Goal: Task Accomplishment & Management: Use online tool/utility

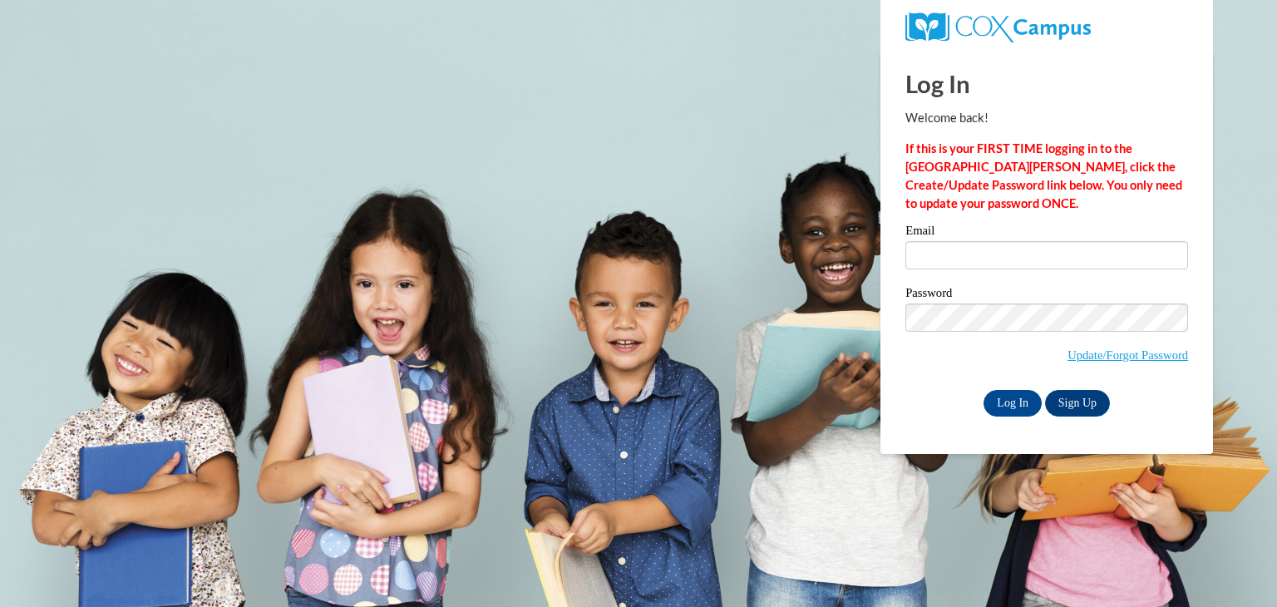
click at [948, 267] on div "Email" at bounding box center [1047, 253] width 283 height 57
click at [946, 257] on input "Email" at bounding box center [1047, 255] width 283 height 28
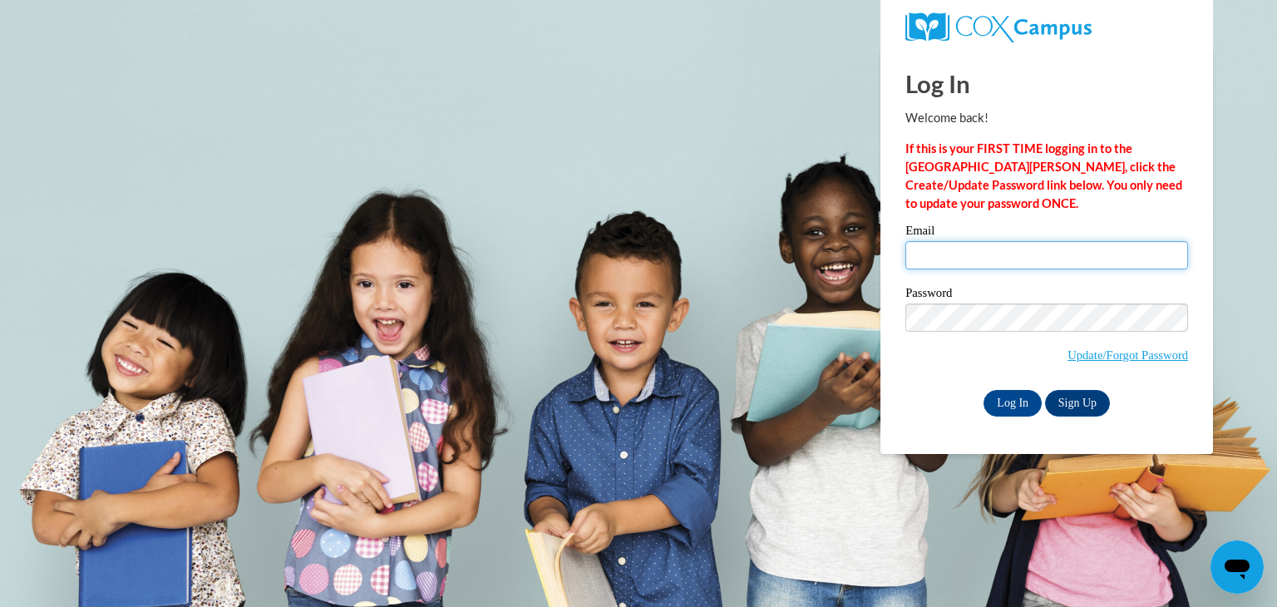
type input "milesheard17@outlook.com"
click at [1017, 394] on input "Log In" at bounding box center [1013, 403] width 58 height 27
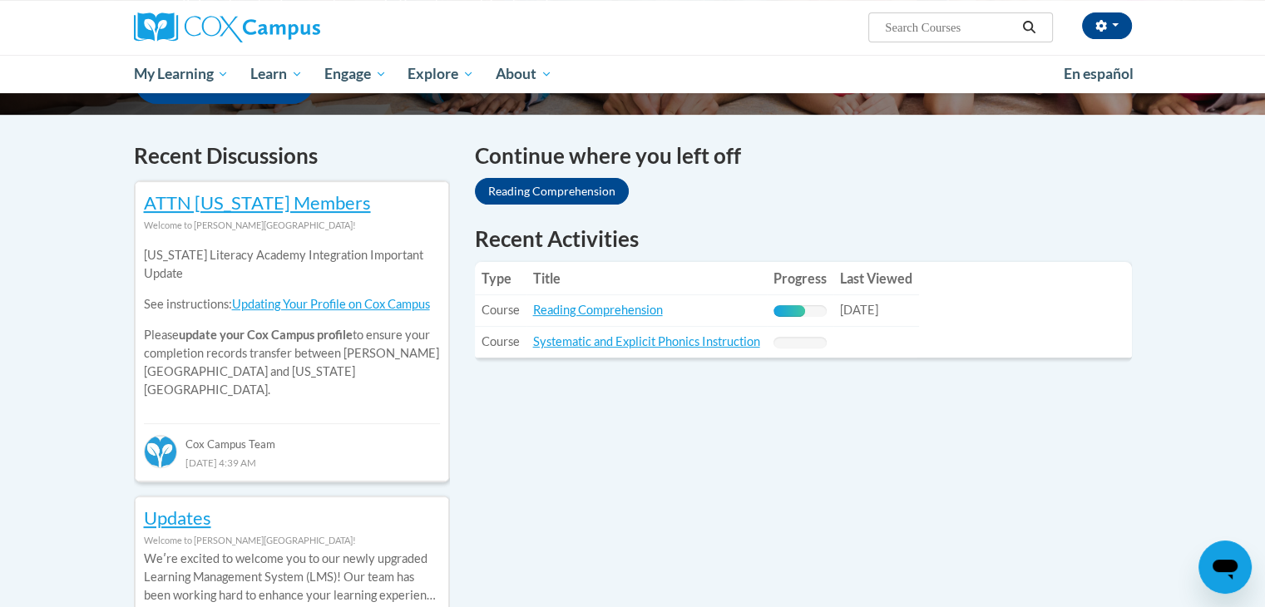
scroll to position [499, 0]
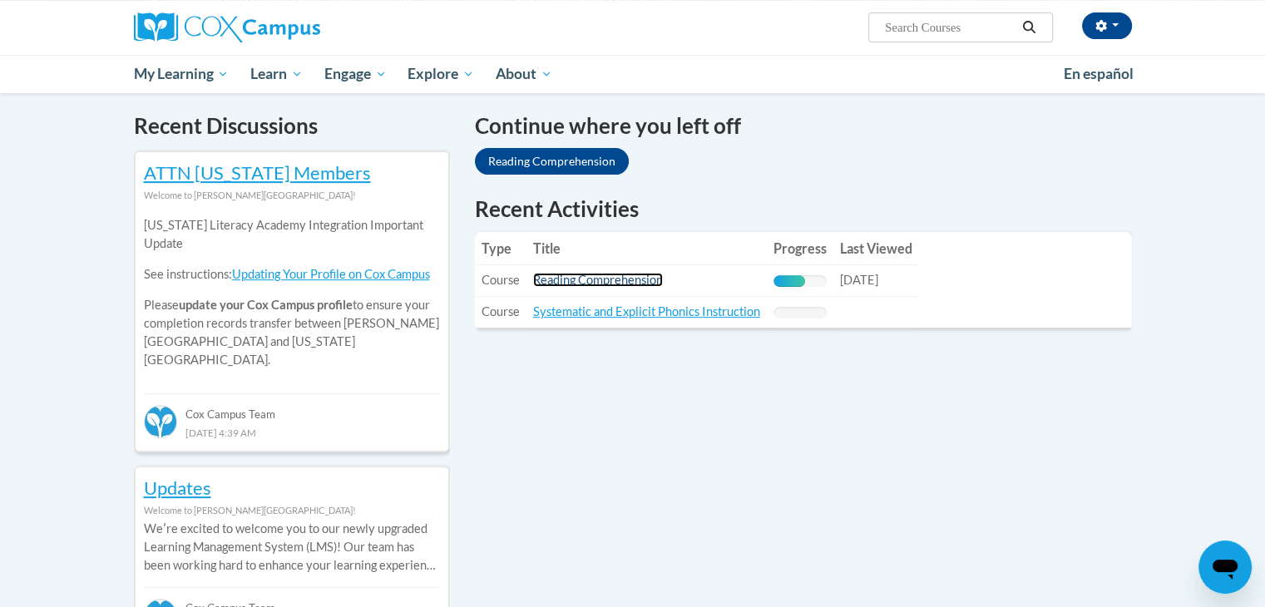
click at [575, 279] on link "Reading Comprehension" at bounding box center [598, 280] width 130 height 14
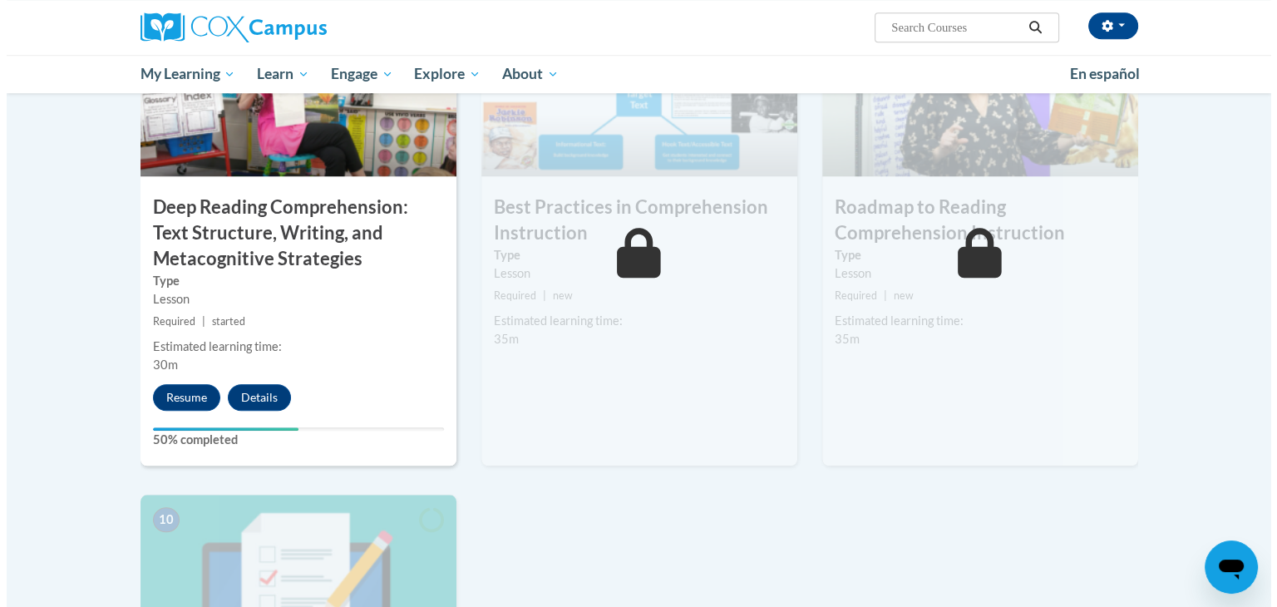
scroll to position [1330, 0]
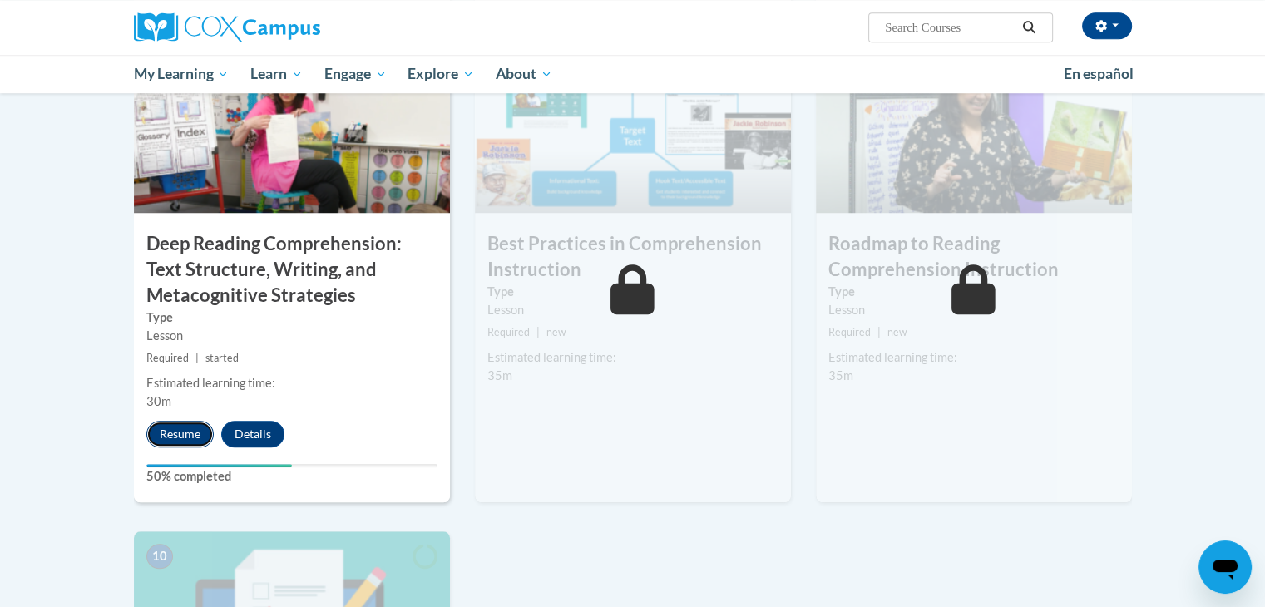
click at [186, 438] on button "Resume" at bounding box center [179, 434] width 67 height 27
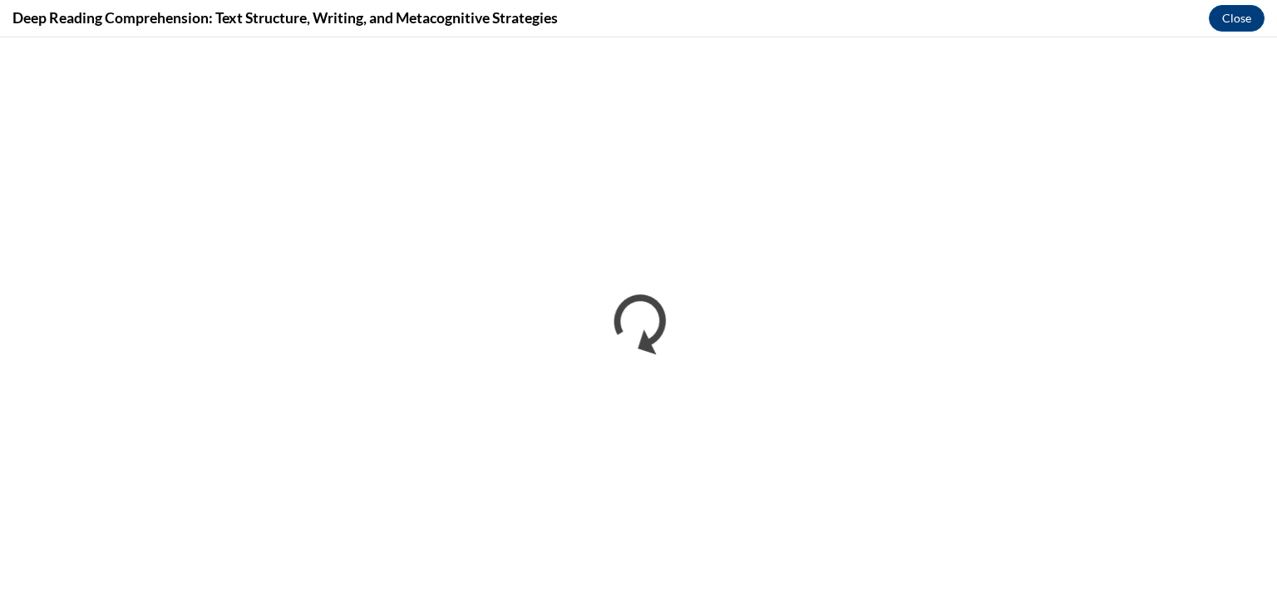
scroll to position [0, 0]
